Goal: Information Seeking & Learning: Learn about a topic

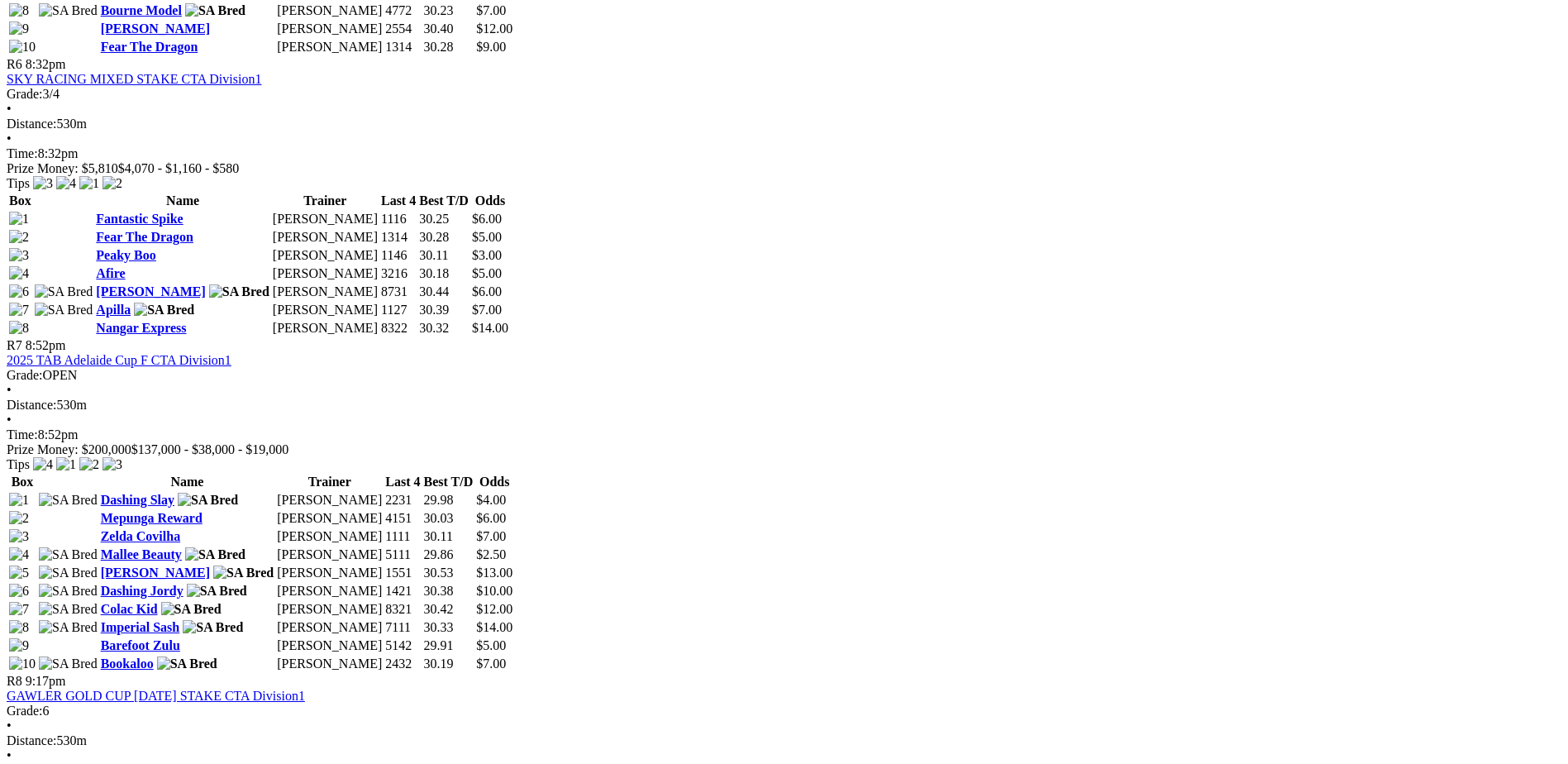
scroll to position [2446, 0]
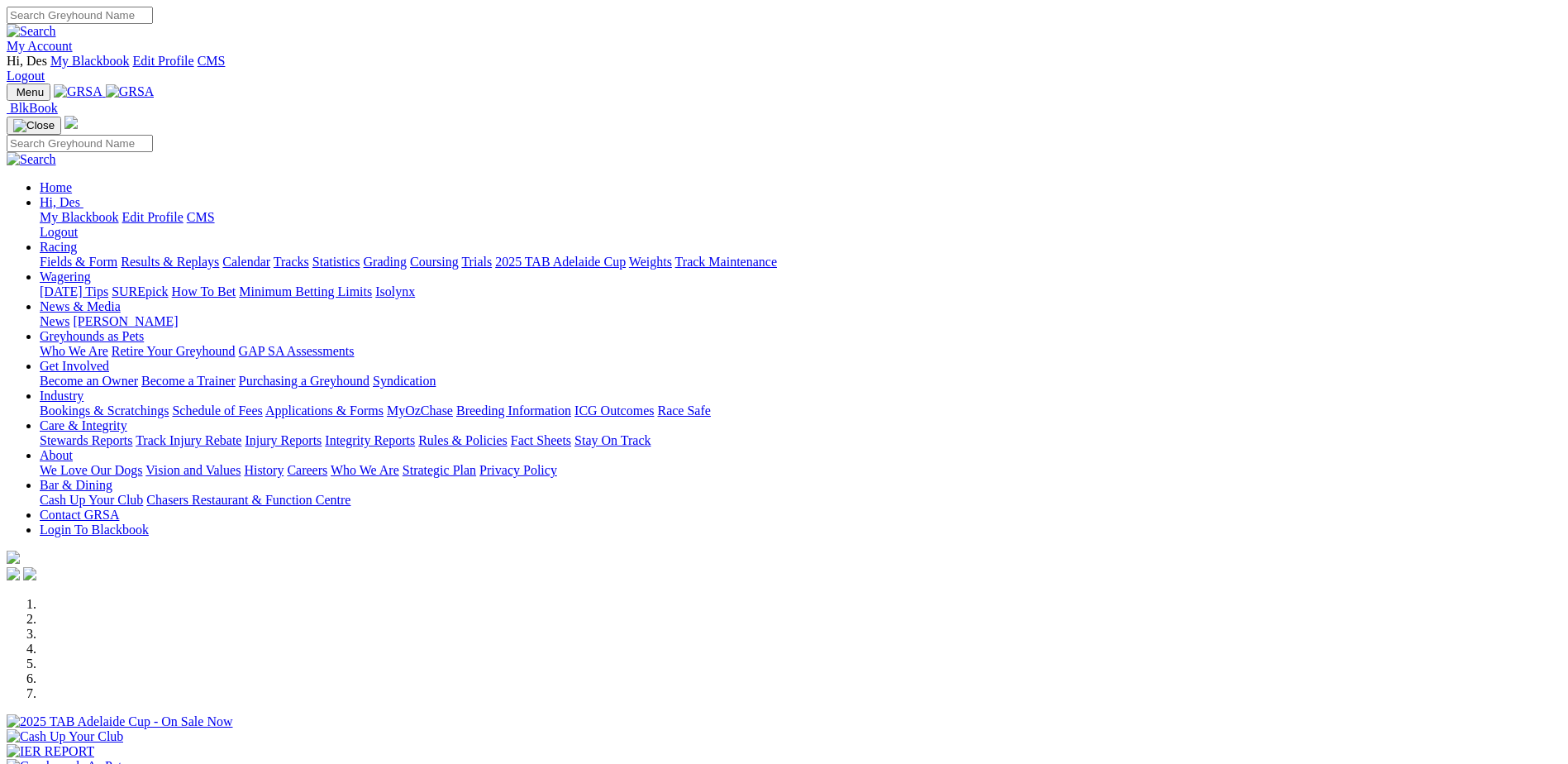
scroll to position [331, 0]
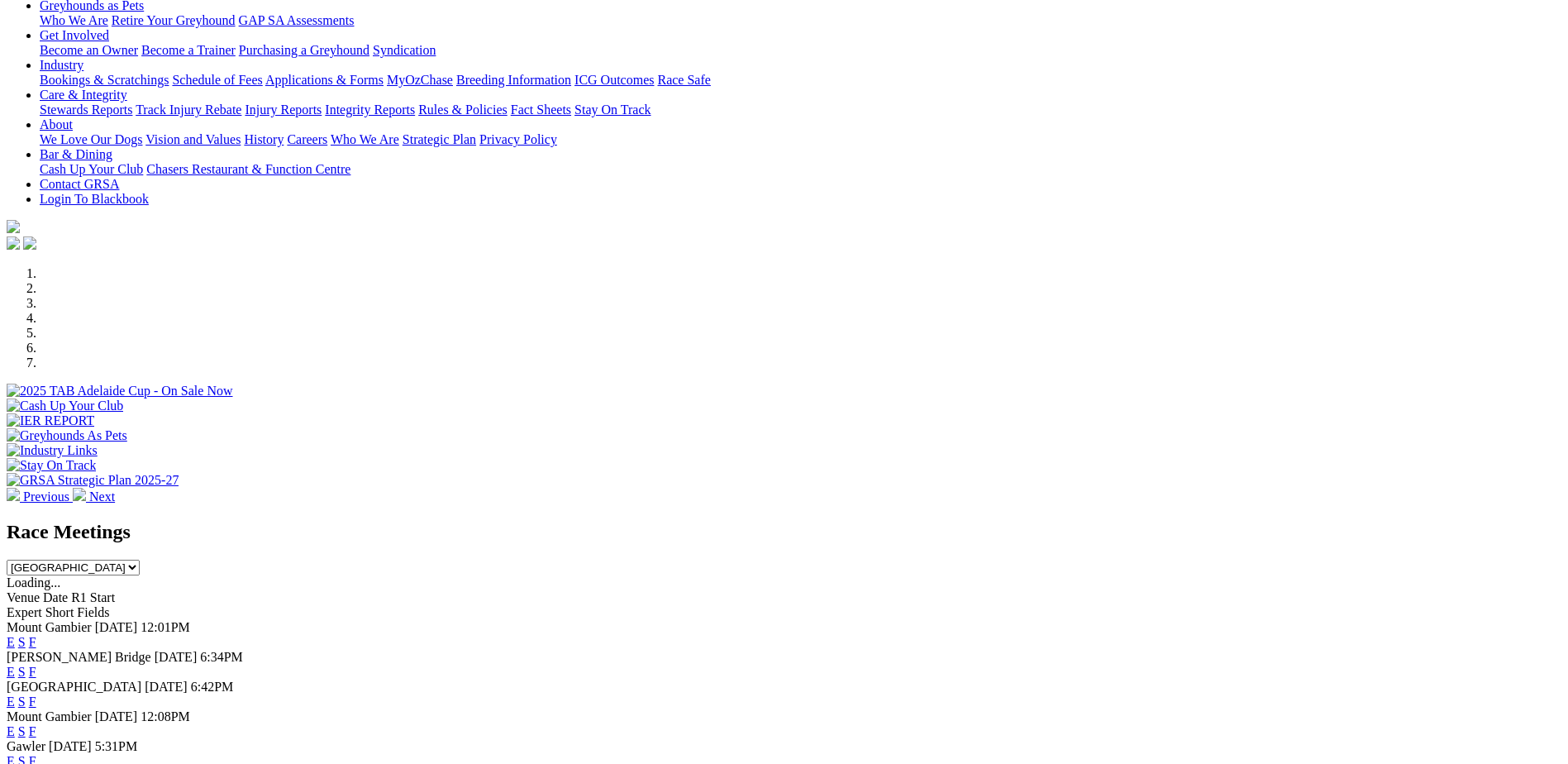
click at [15, 694] on link "E" at bounding box center [10, 701] width 8 height 14
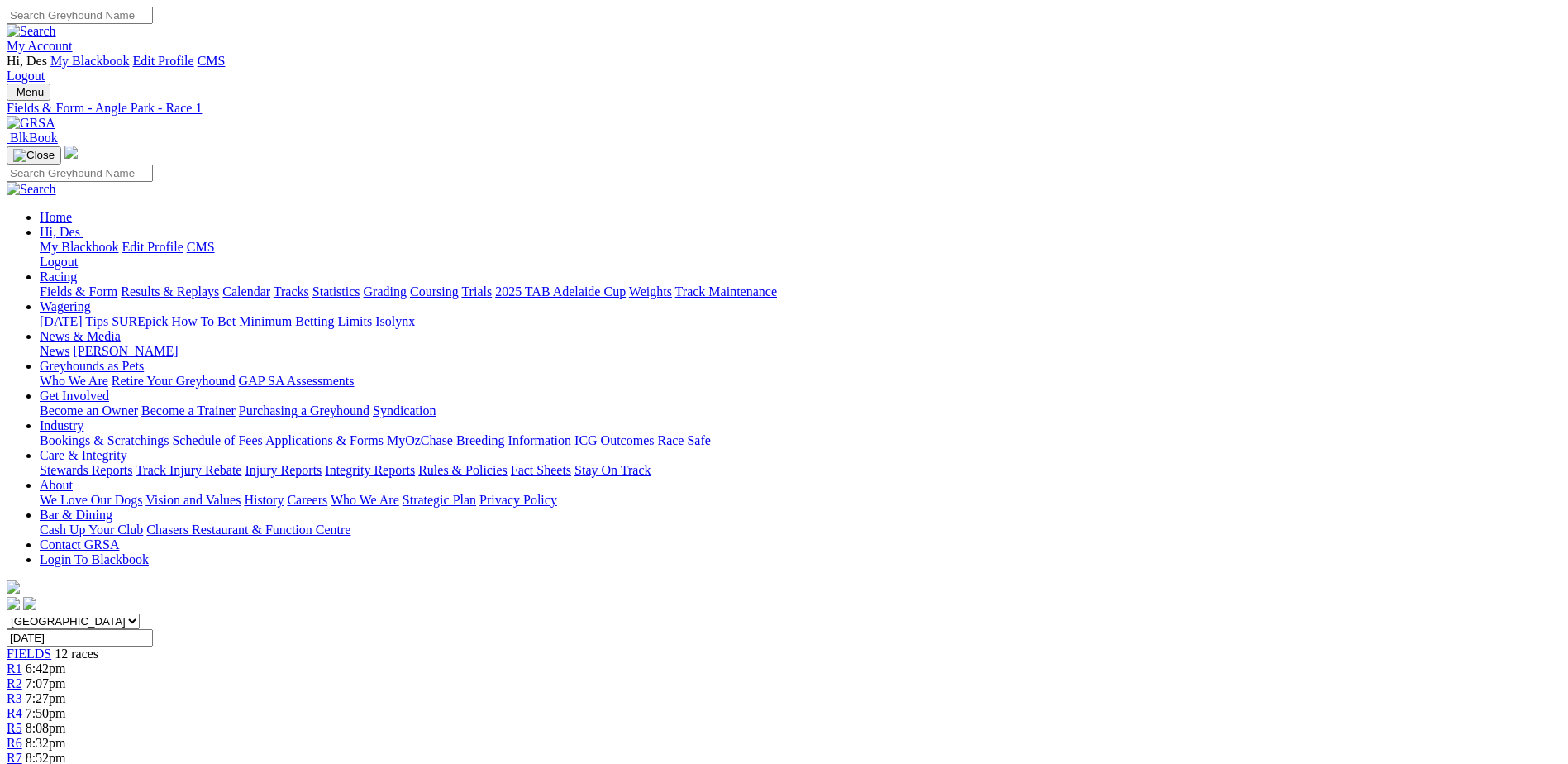
click at [823, 216] on link "PDF" at bounding box center [811, 209] width 24 height 14
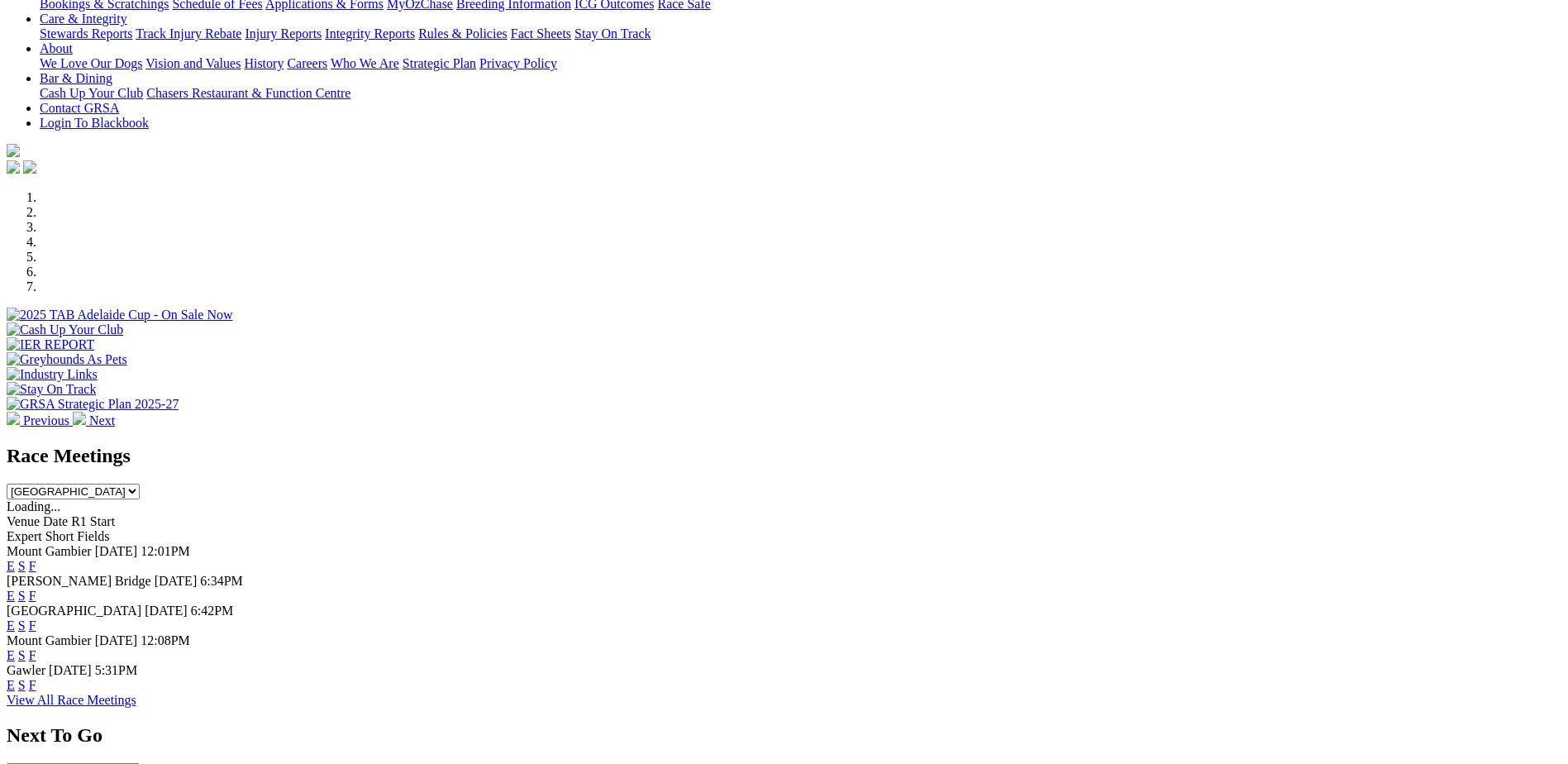
scroll to position [413, 0]
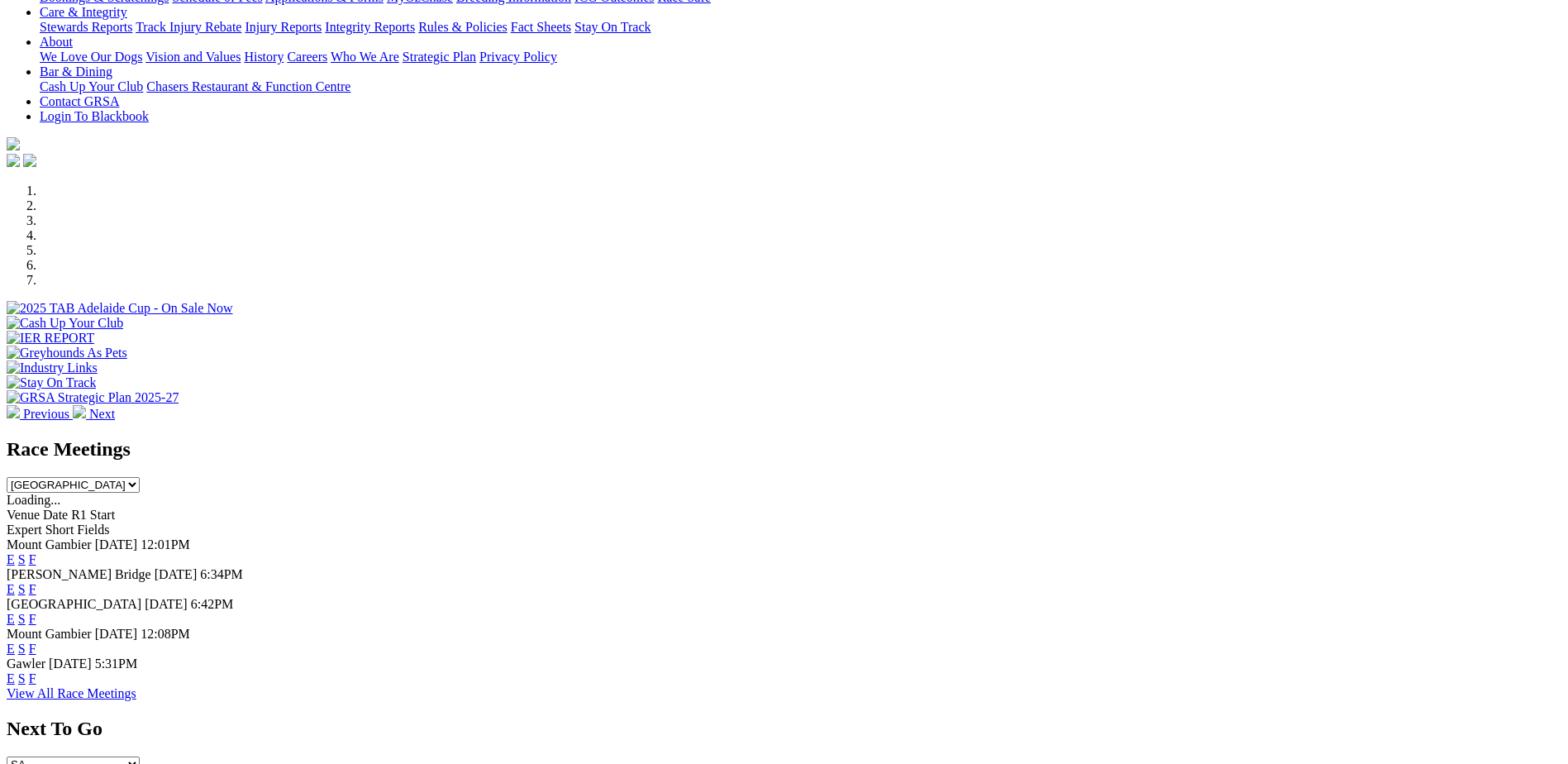
click at [15, 611] on link "E" at bounding box center [10, 618] width 8 height 14
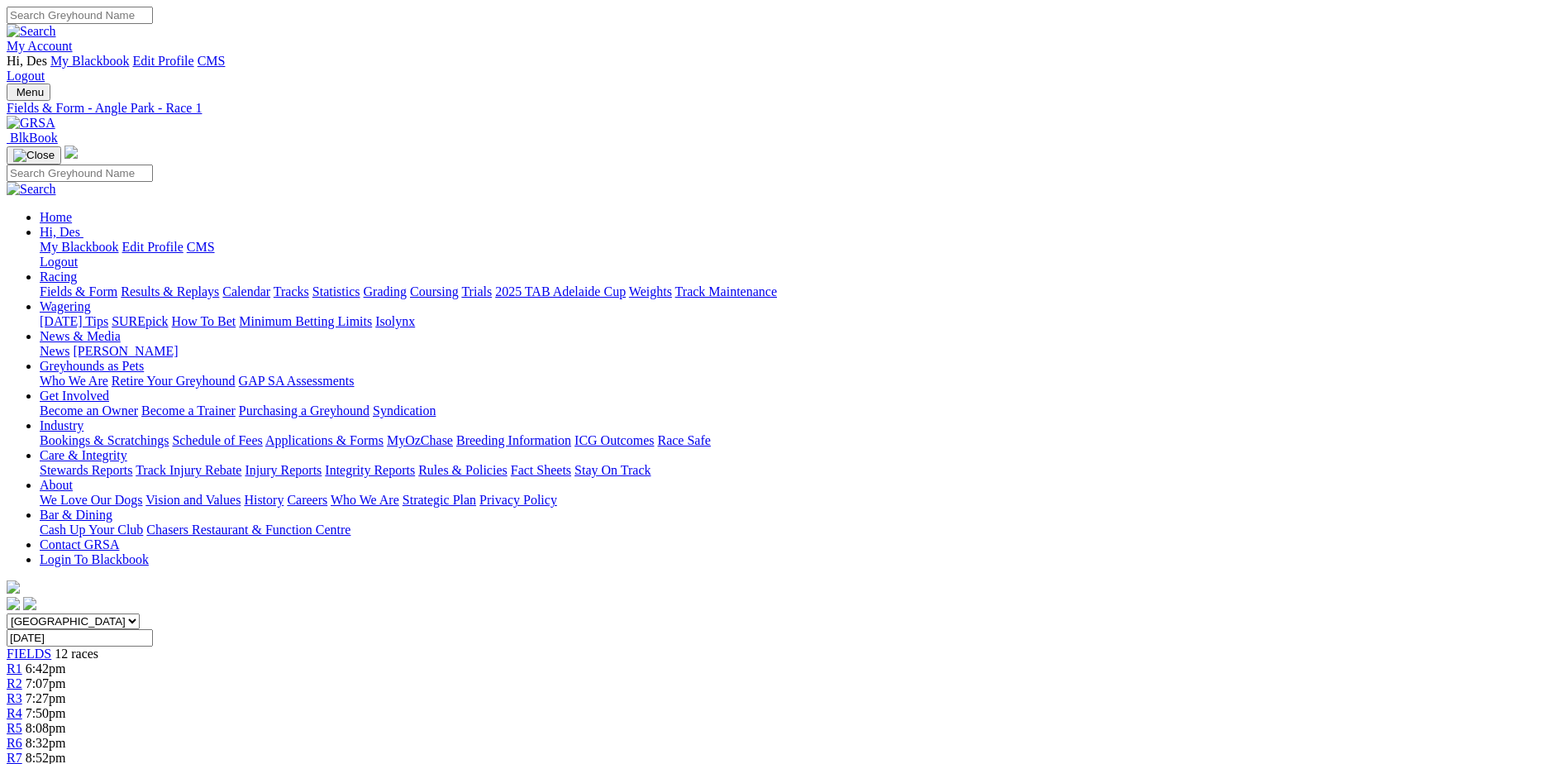
click at [476, 676] on div "R2 7:07pm" at bounding box center [784, 683] width 1555 height 15
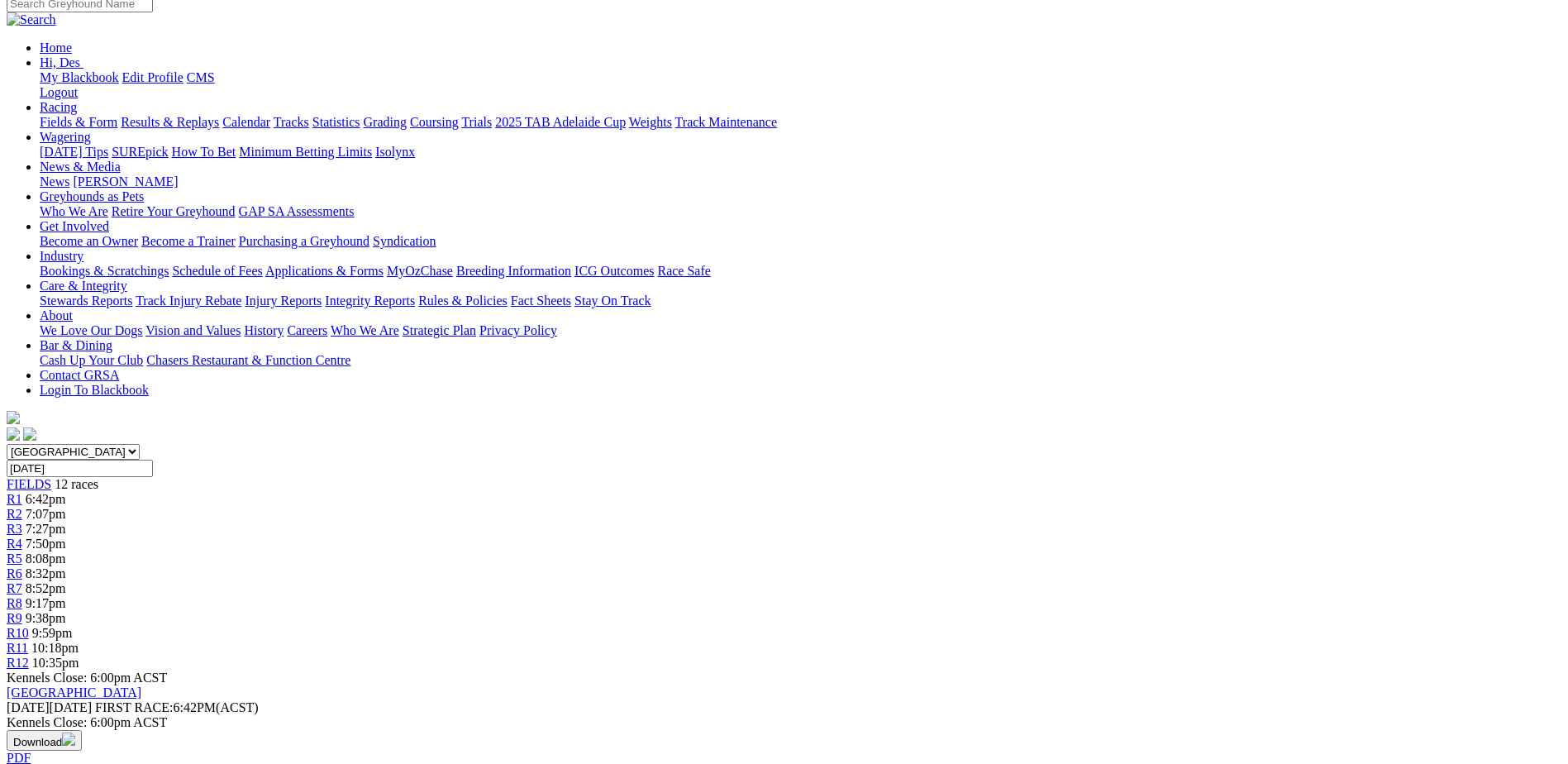
scroll to position [165, 0]
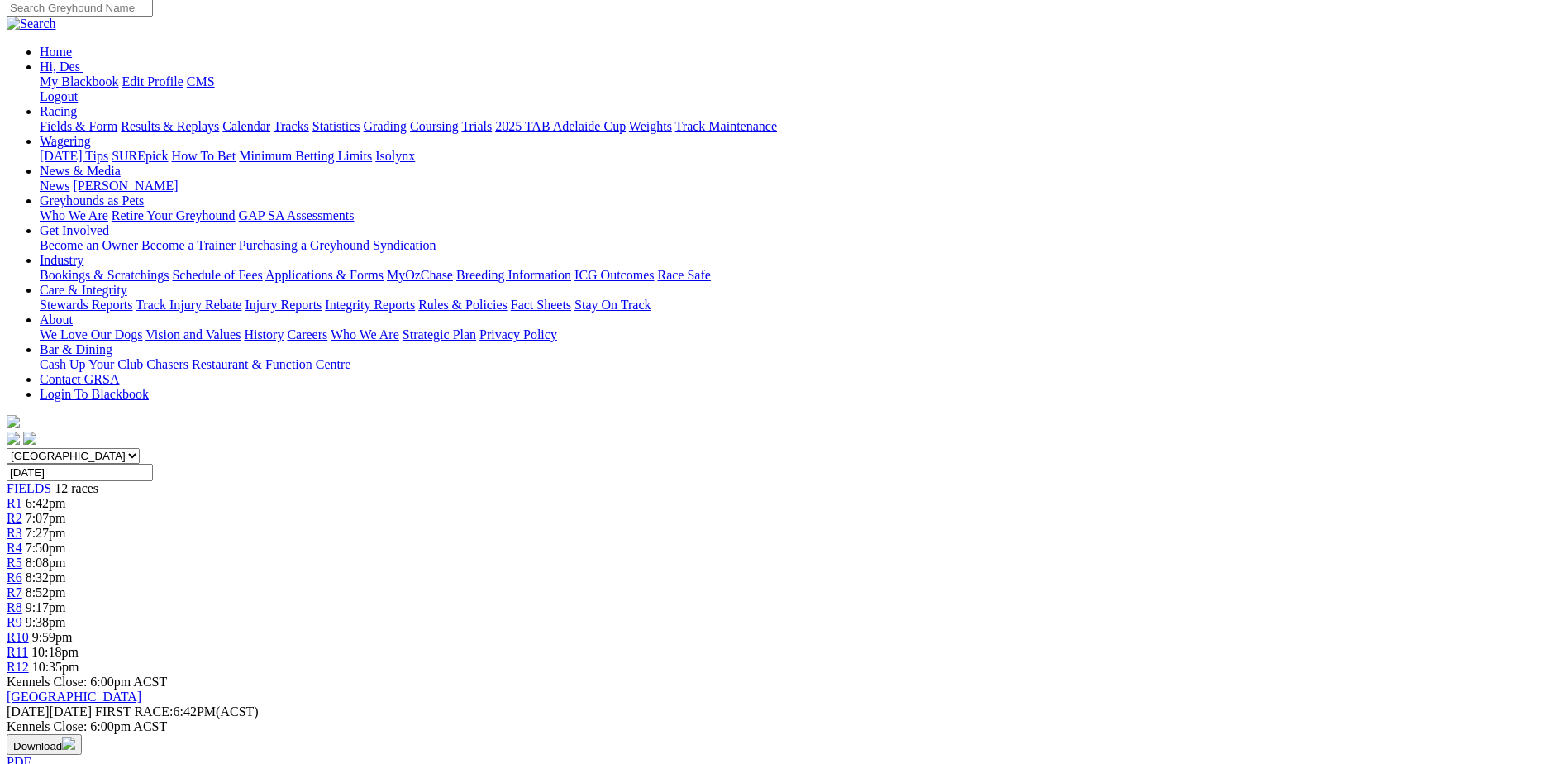
click at [22, 526] on span "R3" at bounding box center [14, 533] width 16 height 14
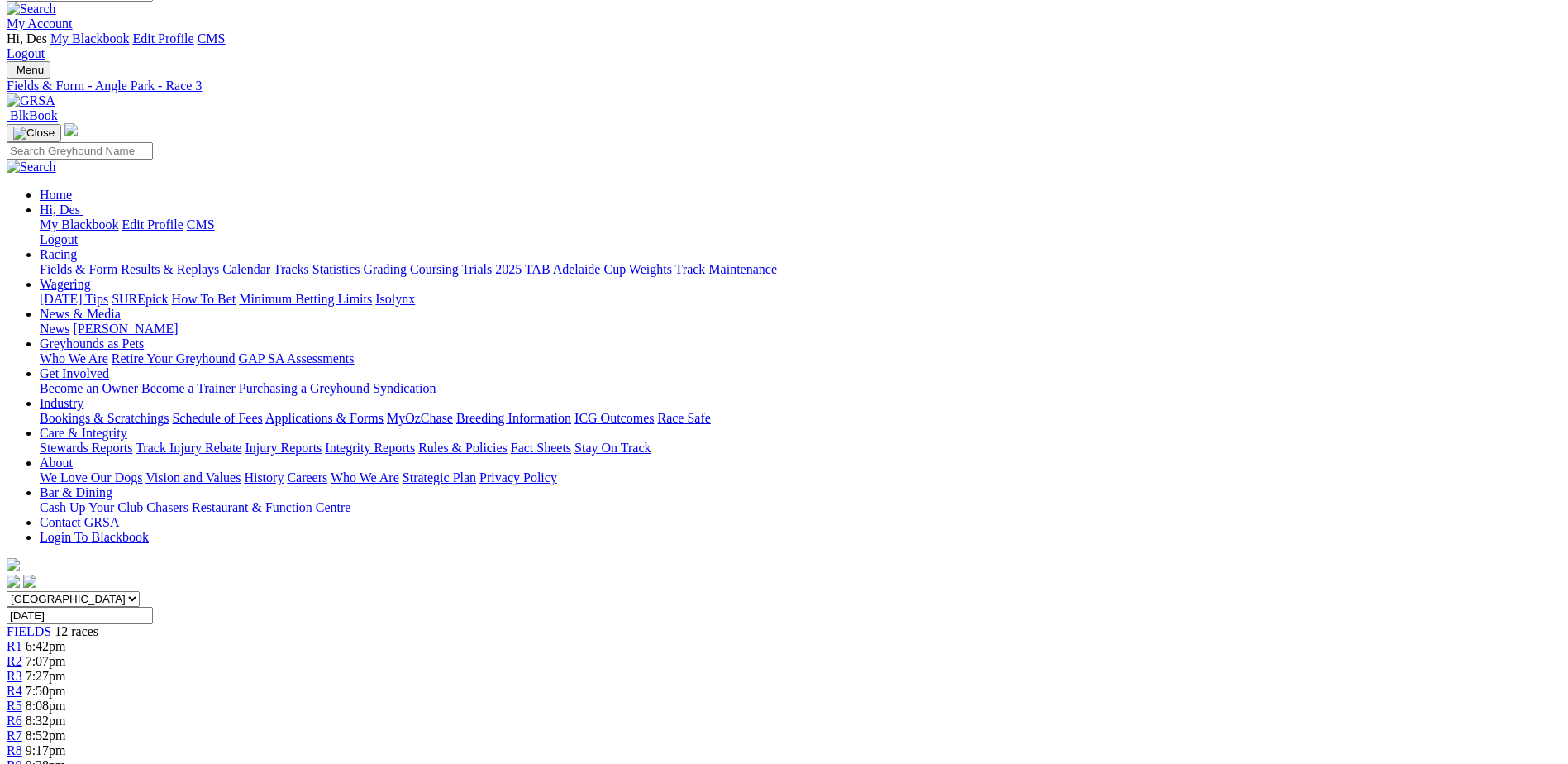
scroll to position [16, 0]
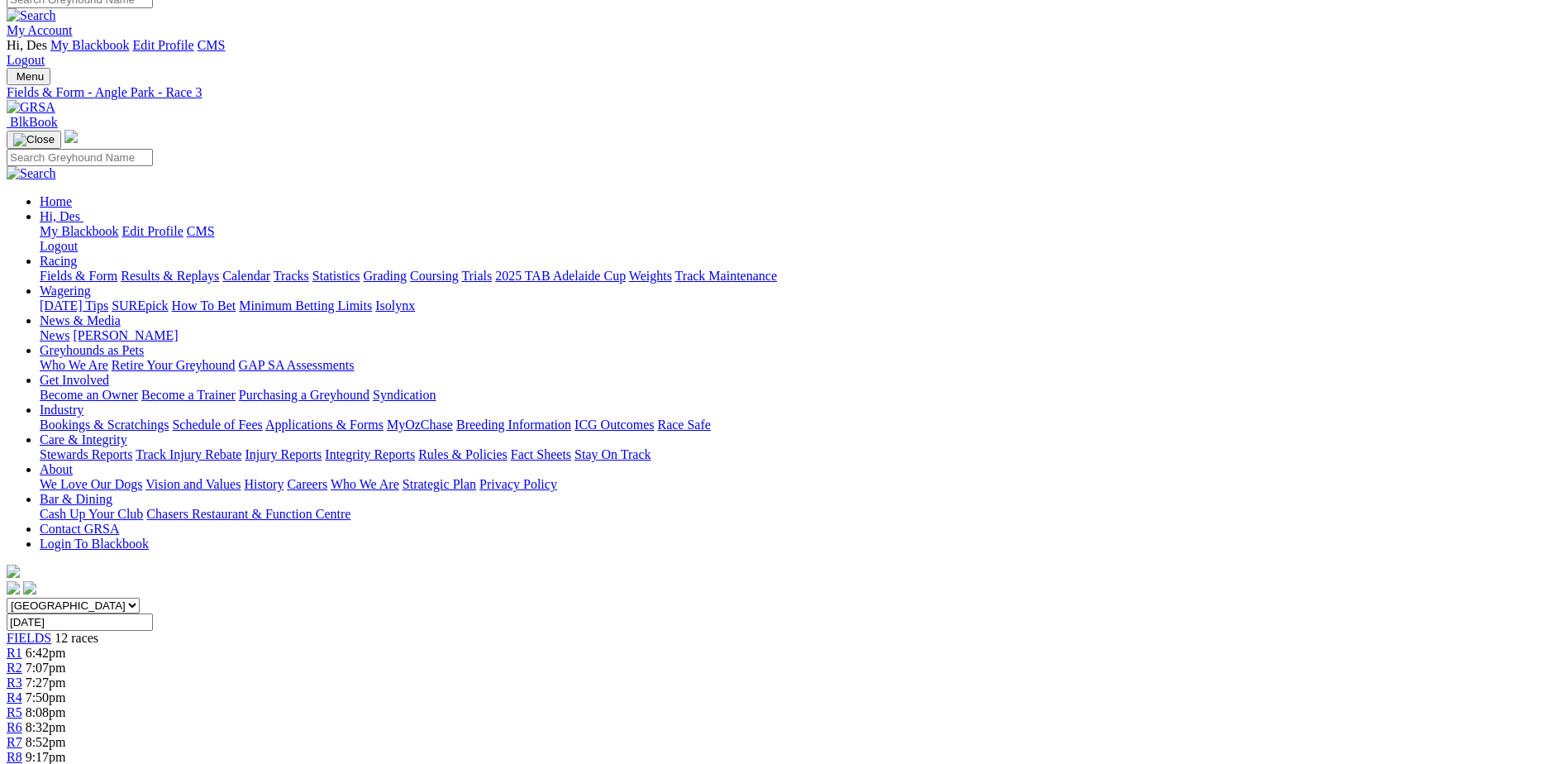
click at [22, 720] on span "R6" at bounding box center [14, 727] width 16 height 14
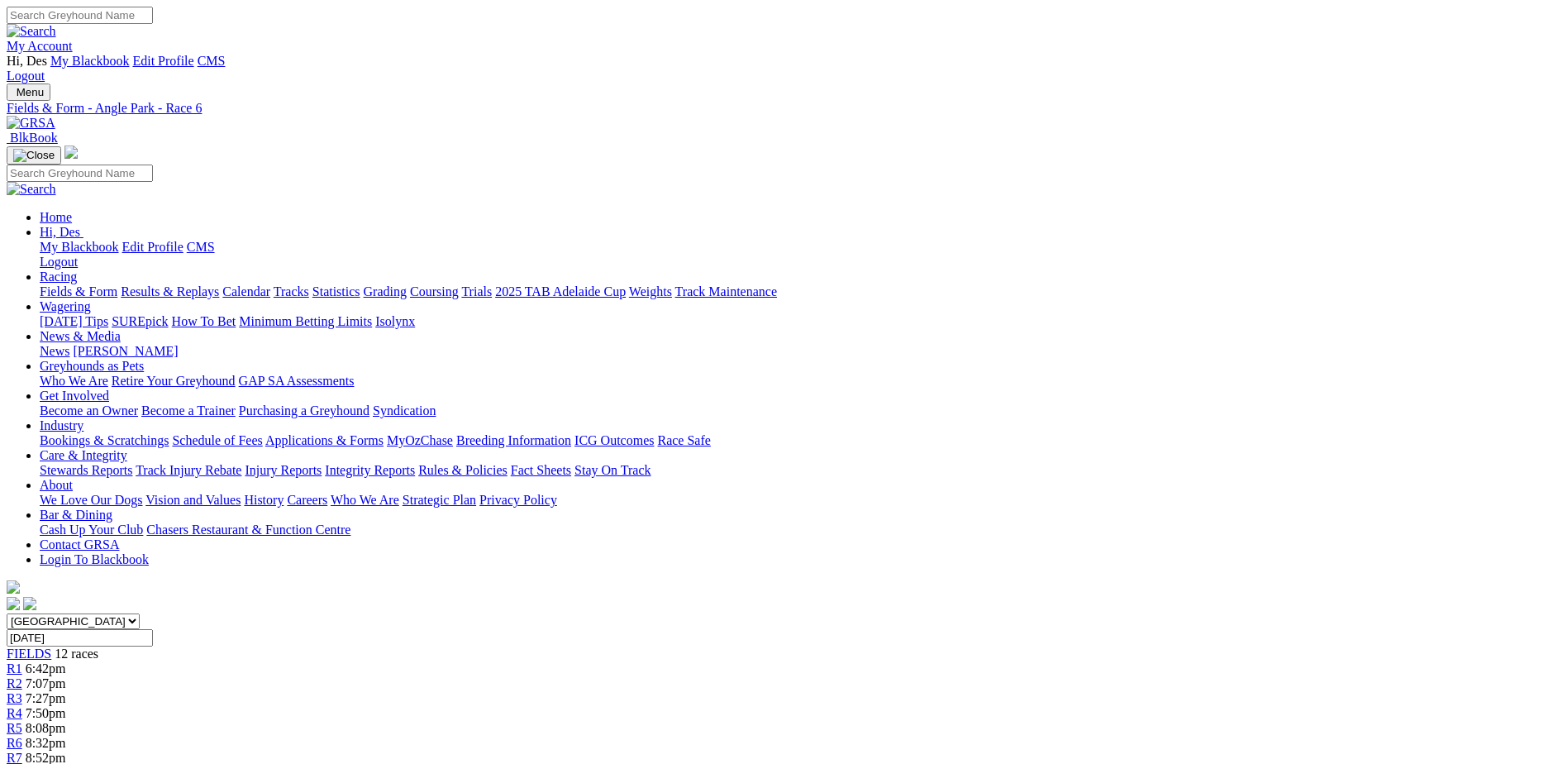
click at [22, 751] on span "R7" at bounding box center [14, 758] width 16 height 14
click at [66, 763] on span "9:17pm" at bounding box center [46, 773] width 41 height 14
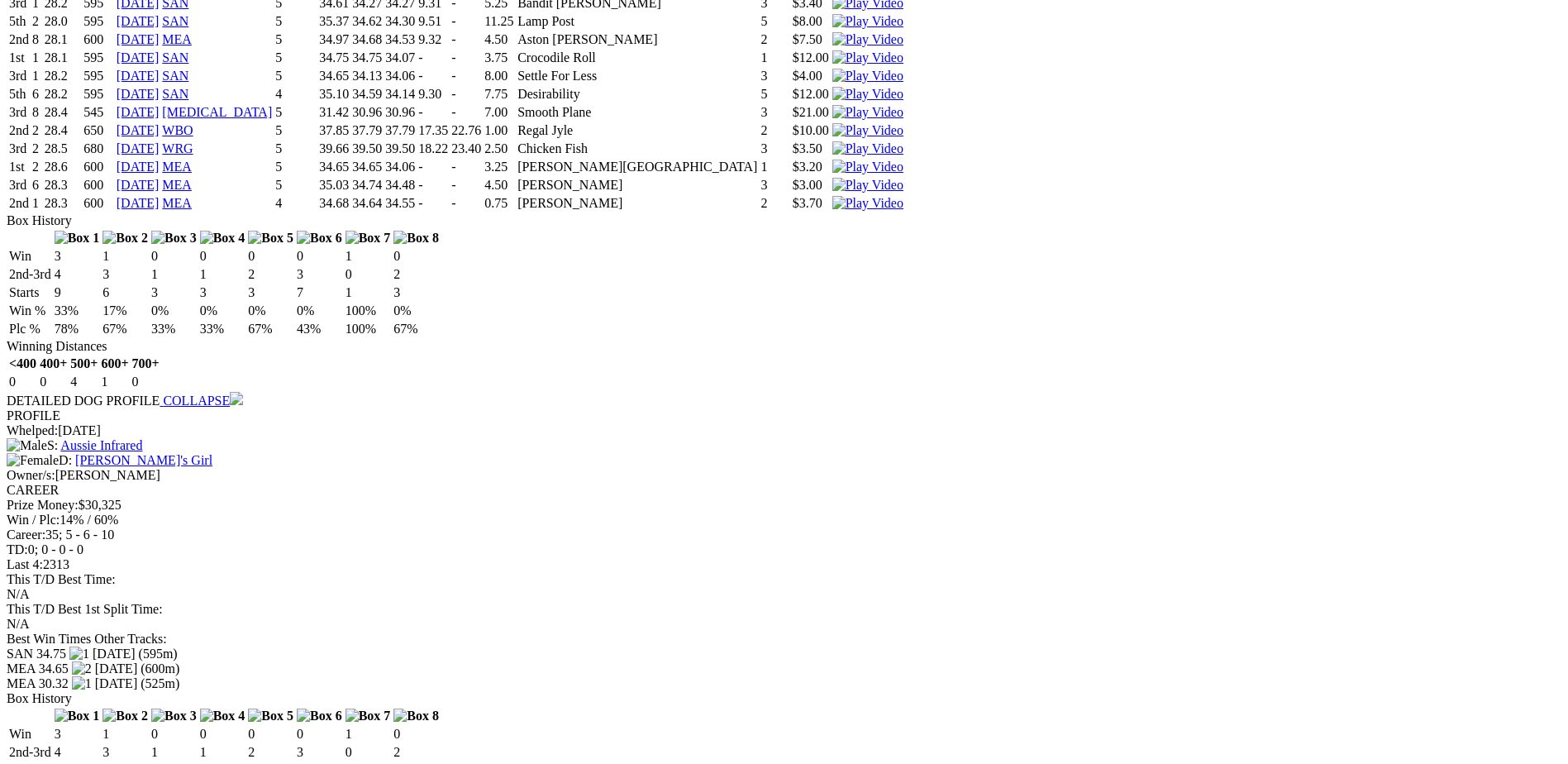
scroll to position [2232, 0]
